Goal: Task Accomplishment & Management: Use online tool/utility

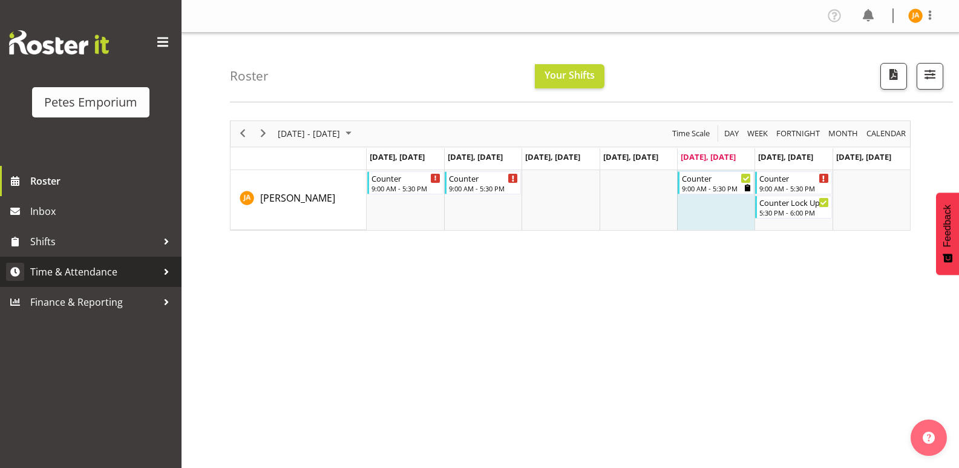
click at [100, 267] on span "Time & Attendance" at bounding box center [93, 272] width 127 height 18
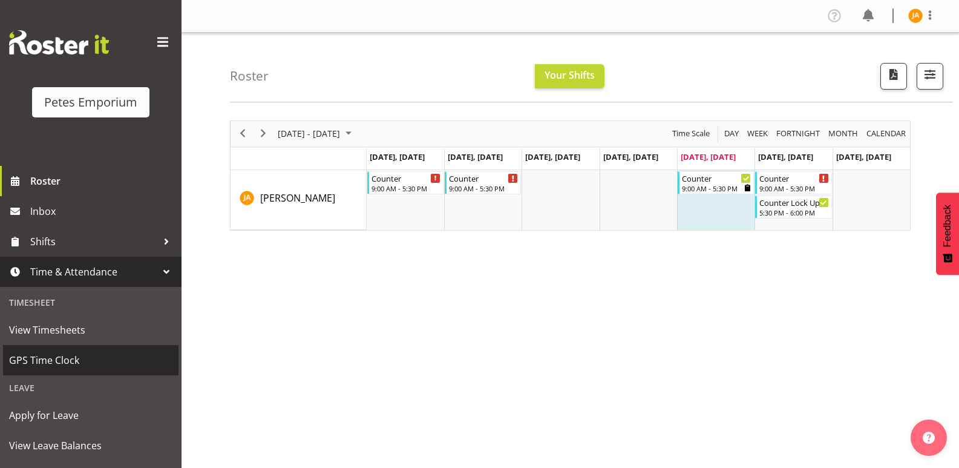
click at [73, 357] on span "GPS Time Clock" at bounding box center [90, 360] width 163 height 18
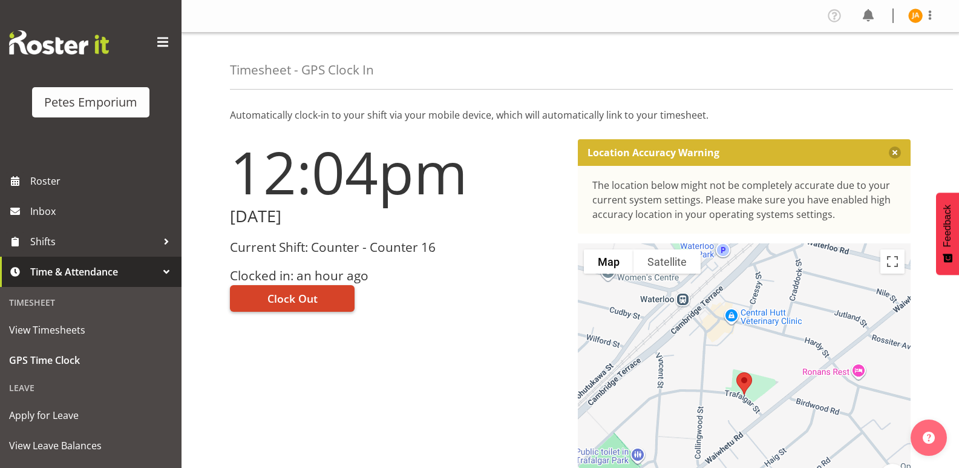
click at [298, 295] on span "Clock Out" at bounding box center [292, 298] width 50 height 16
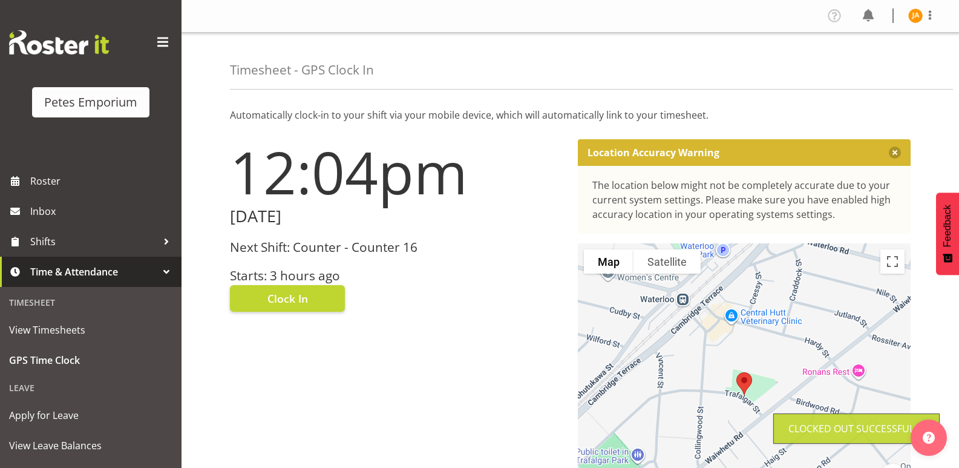
click at [920, 14] on img at bounding box center [915, 15] width 15 height 15
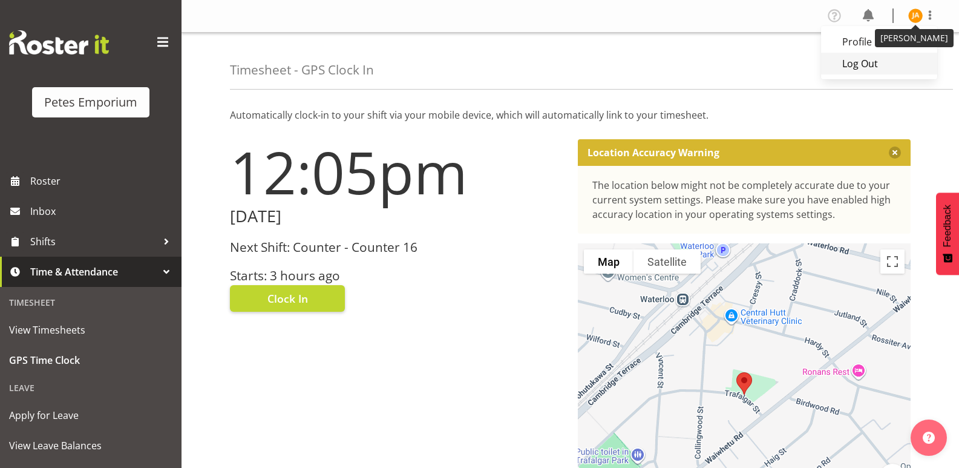
click at [881, 64] on link "Log Out" at bounding box center [879, 64] width 116 height 22
